Goal: Find specific page/section: Find specific page/section

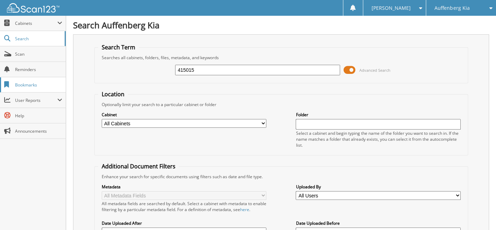
type input "415015"
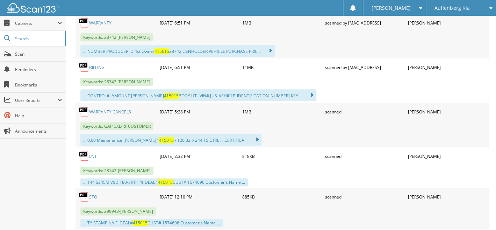
scroll to position [170, 0]
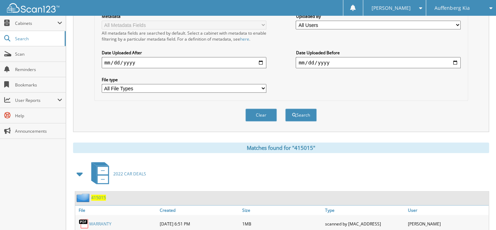
click at [99, 194] on span "415015" at bounding box center [98, 197] width 15 height 6
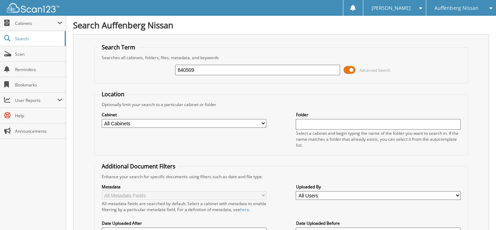
type input "840509"
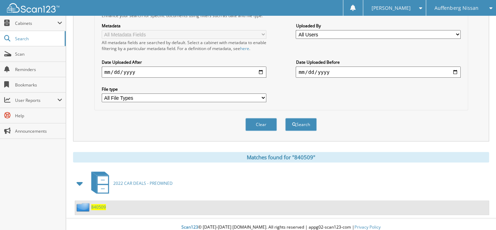
click at [100, 204] on span "840509" at bounding box center [98, 207] width 15 height 6
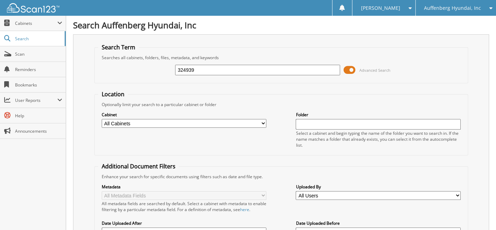
type input "324939"
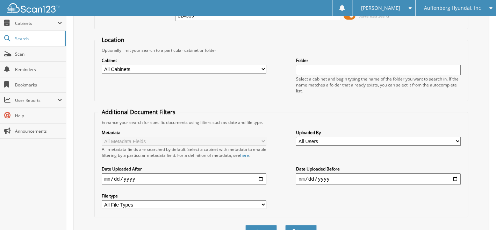
scroll to position [201, 0]
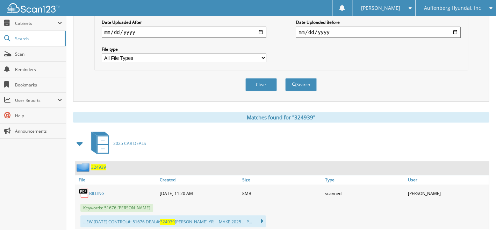
click at [100, 164] on span "324939" at bounding box center [98, 167] width 15 height 6
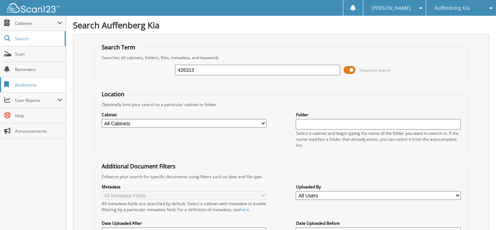
type input "426313"
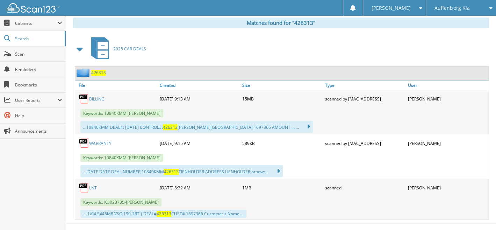
scroll to position [298, 0]
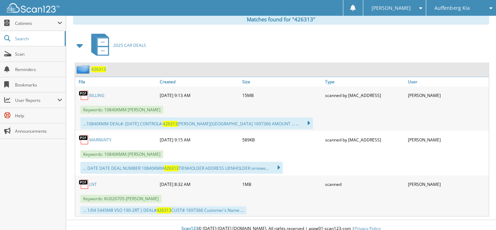
click at [106, 137] on link "WARRANTY" at bounding box center [100, 140] width 22 height 6
click at [93, 92] on link "BILLING" at bounding box center [96, 95] width 15 height 6
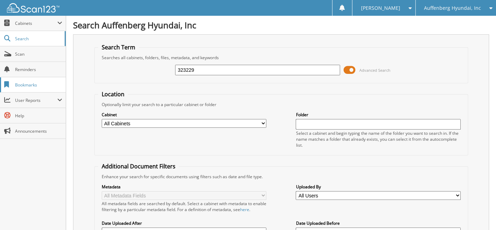
type input "323229"
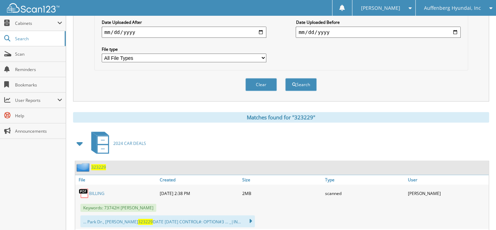
click at [100, 164] on span "323229" at bounding box center [98, 167] width 15 height 6
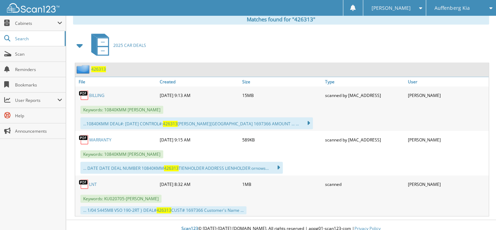
click at [447, 6] on span "Auffenberg Kia" at bounding box center [451, 8] width 35 height 4
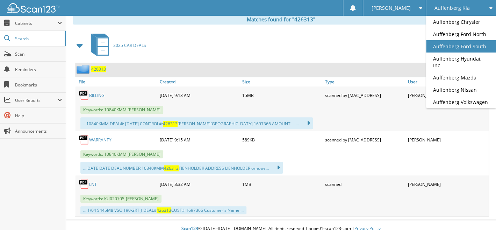
click at [442, 48] on link "Auffenberg Ford South" at bounding box center [461, 46] width 70 height 12
